Goal: Information Seeking & Learning: Learn about a topic

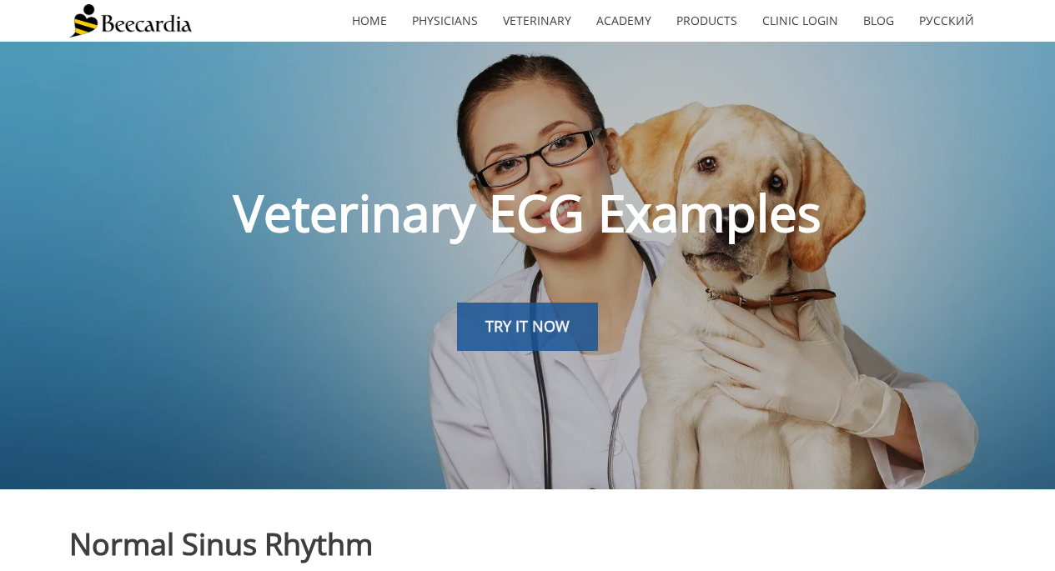
click at [509, 332] on span "TRY IT NOW" at bounding box center [528, 326] width 84 height 20
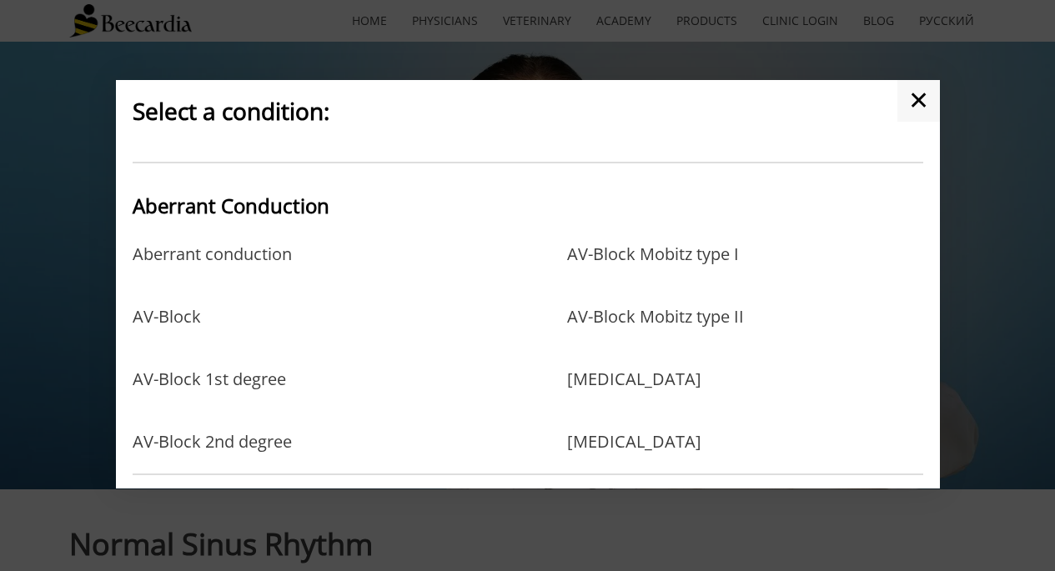
scroll to position [13, 0]
click at [642, 253] on link "AV-Block Mobitz type I" at bounding box center [653, 271] width 172 height 54
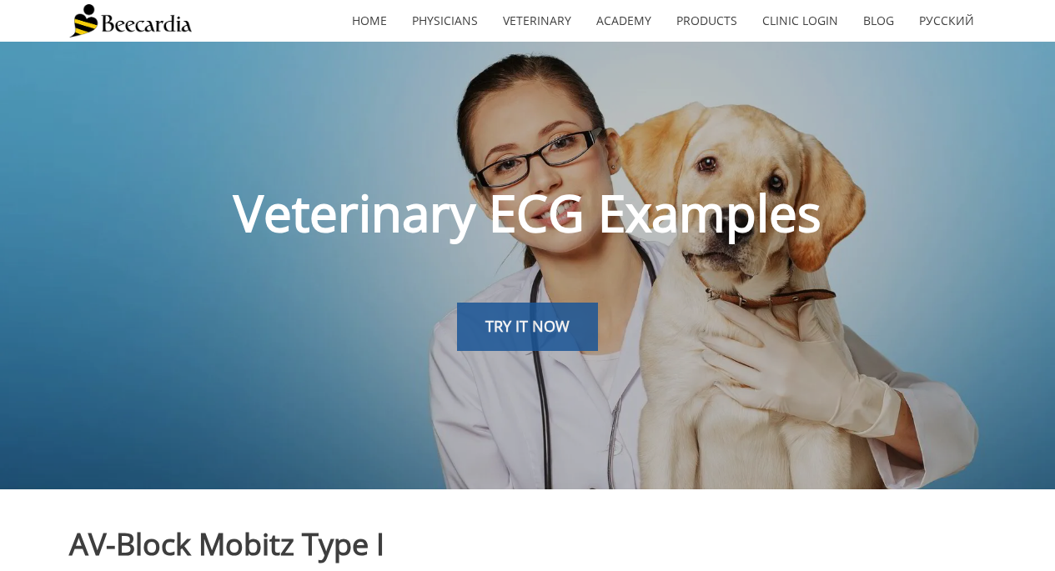
click at [560, 331] on span "TRY IT NOW" at bounding box center [528, 326] width 84 height 20
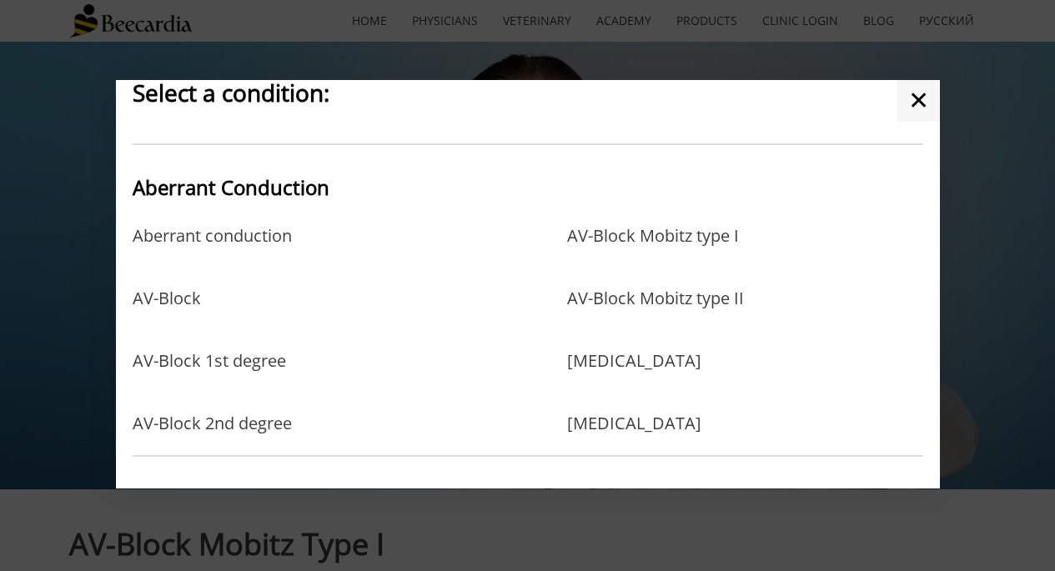
scroll to position [31, 0]
click at [200, 370] on link "AV-Block 1st degree" at bounding box center [210, 377] width 154 height 54
click at [652, 299] on link "AV-Block Mobitz type II" at bounding box center [655, 315] width 177 height 54
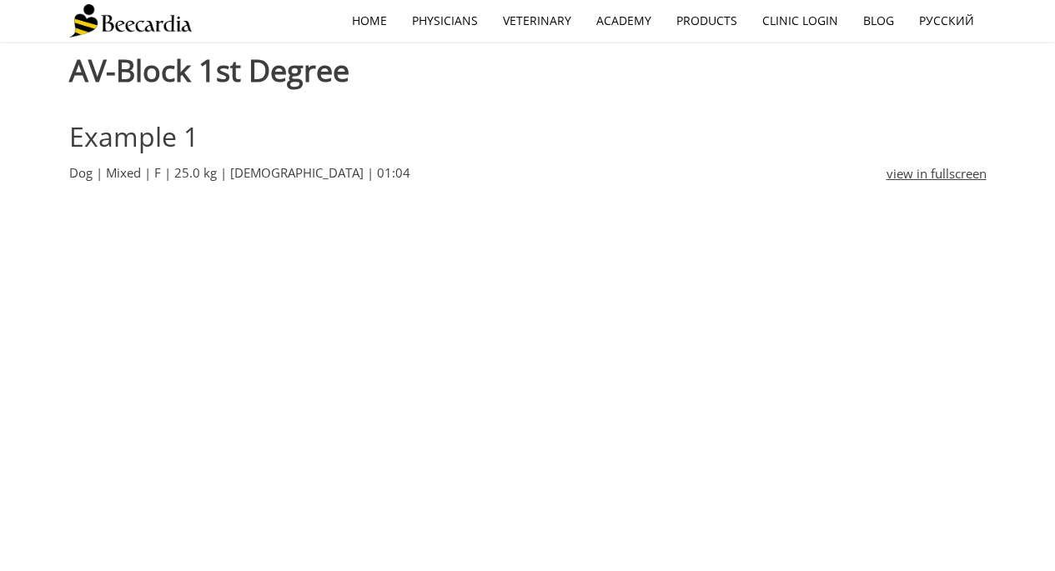
scroll to position [475, 0]
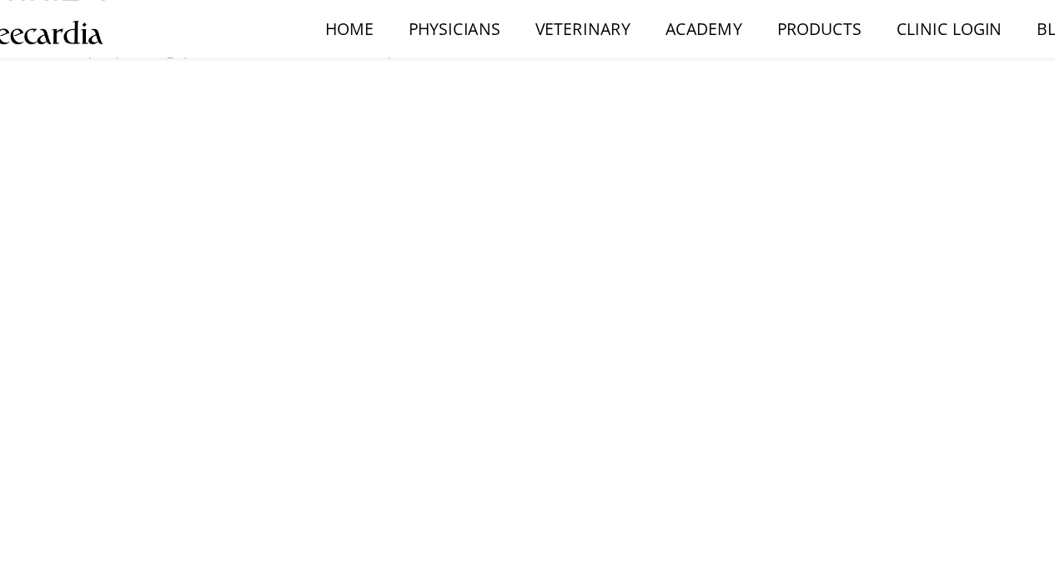
scroll to position [1241, 0]
